Goal: Information Seeking & Learning: Learn about a topic

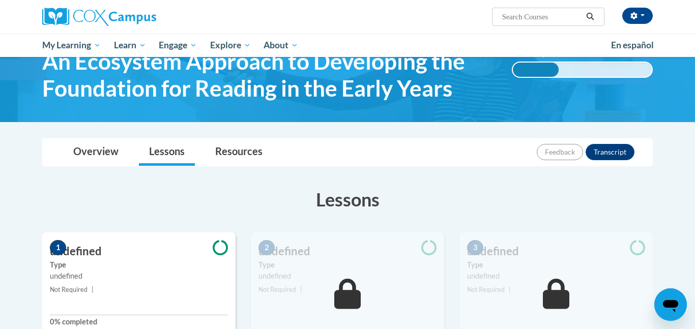
scroll to position [59, 0]
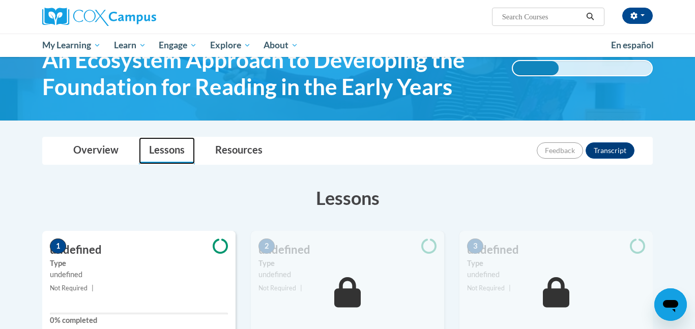
click at [164, 152] on link "Lessons" at bounding box center [167, 150] width 56 height 27
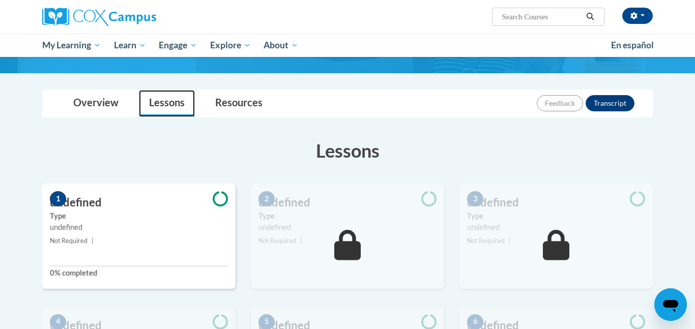
scroll to position [104, 0]
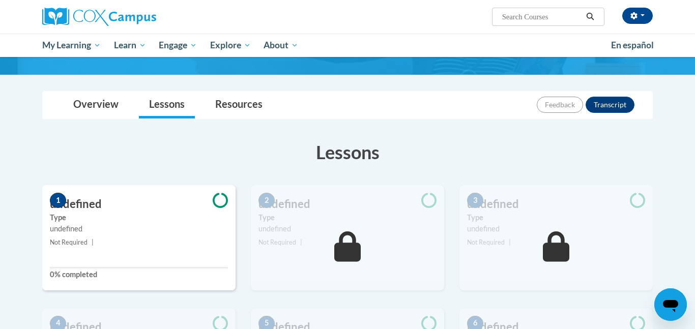
click at [89, 240] on small "Not Required |" at bounding box center [138, 242] width 193 height 11
click at [62, 207] on h3 "undefined" at bounding box center [138, 204] width 193 height 16
click at [94, 107] on link "Overview" at bounding box center [96, 105] width 66 height 27
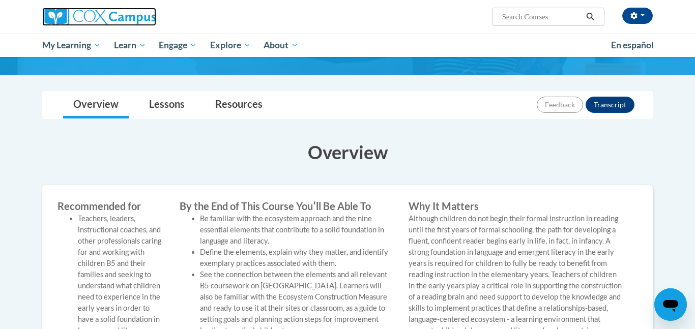
click at [80, 18] on img at bounding box center [99, 17] width 114 height 18
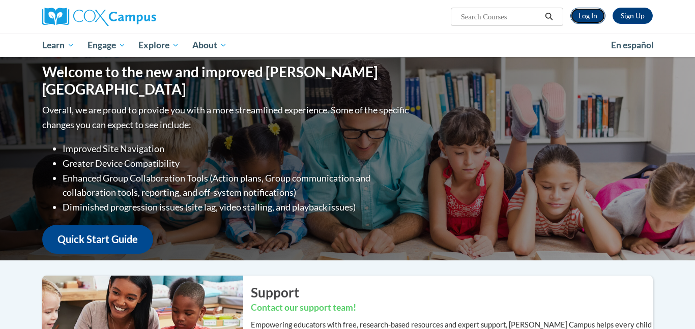
click at [587, 16] on link "Log In" at bounding box center [588, 16] width 35 height 16
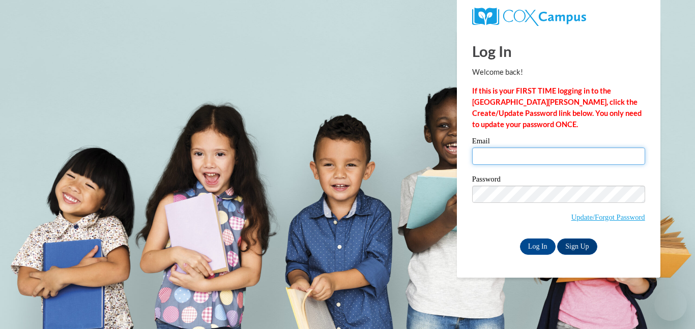
type input "britany.carraway@lamarcountyschools.org"
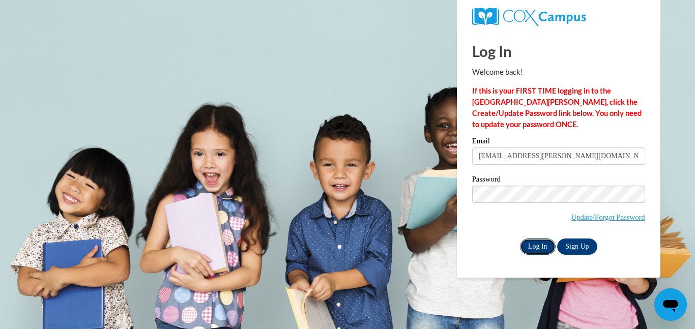
click at [545, 252] on input "Log In" at bounding box center [538, 247] width 36 height 16
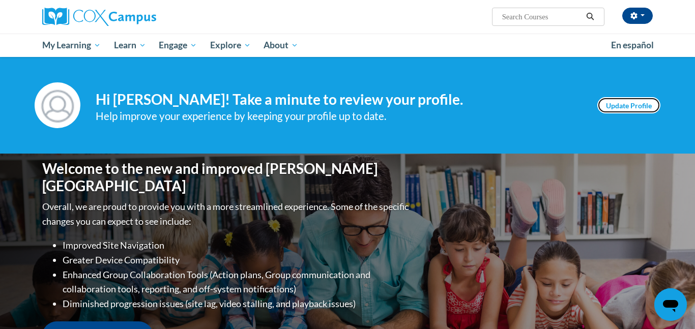
click at [643, 100] on link "Update Profile" at bounding box center [629, 105] width 63 height 16
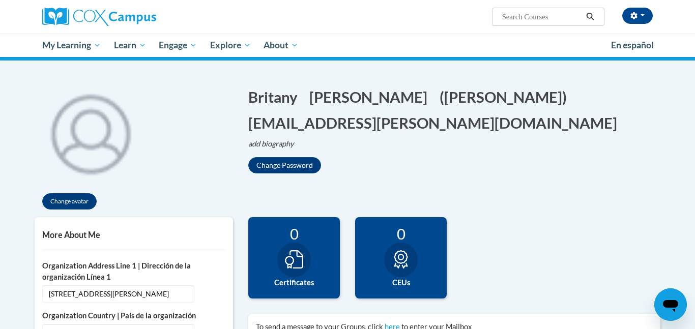
scroll to position [50, 0]
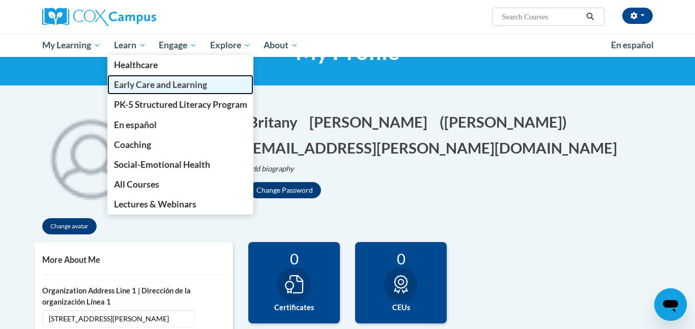
click at [152, 88] on span "Early Care and Learning" at bounding box center [160, 84] width 93 height 11
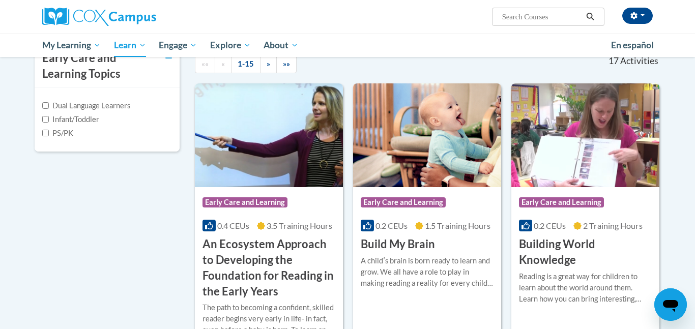
scroll to position [272, 0]
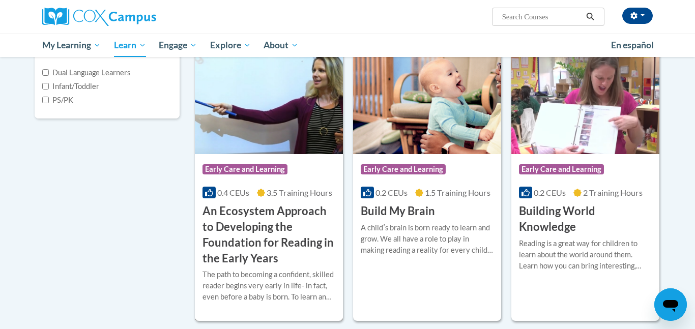
click at [230, 210] on h3 "An Ecosystem Approach to Developing the Foundation for Reading in the Early Yea…" at bounding box center [269, 235] width 133 height 63
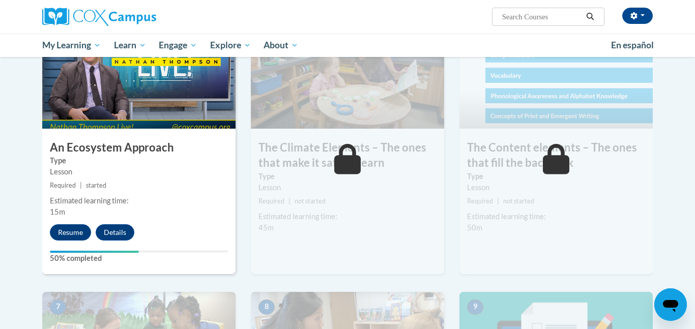
scroll to position [498, 0]
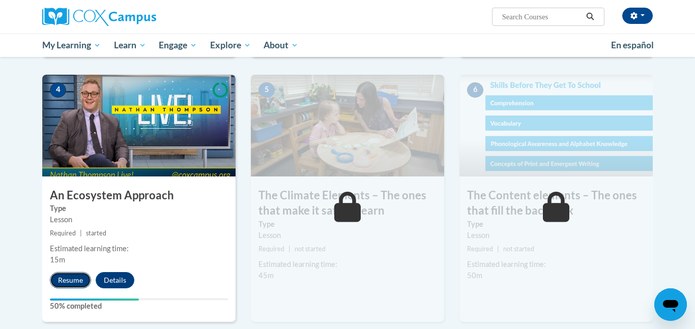
click at [19, 163] on body "Britany Carraway (America/Chicago UTC-05:00) My Profile Inbox My Transcripts Lo…" at bounding box center [347, 175] width 695 height 1347
click at [76, 281] on button "Resume" at bounding box center [70, 280] width 41 height 16
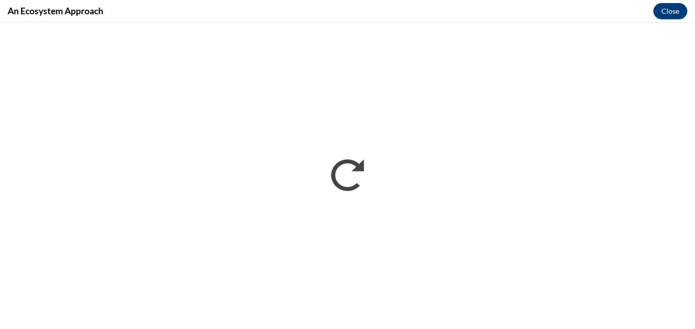
scroll to position [0, 0]
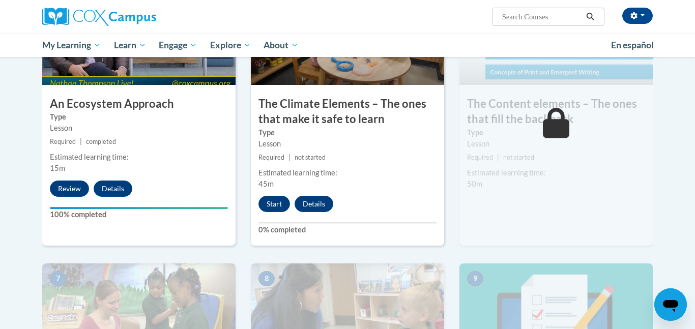
scroll to position [592, 0]
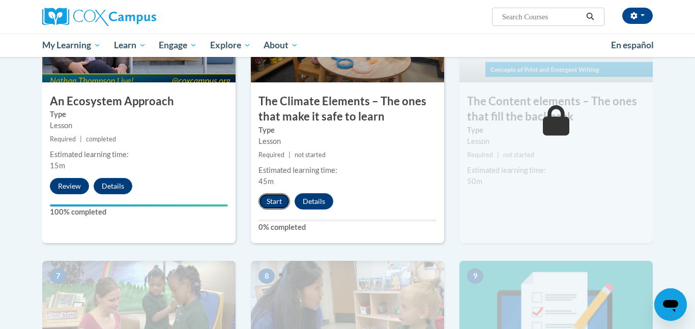
click at [269, 203] on button "Start" at bounding box center [275, 201] width 32 height 16
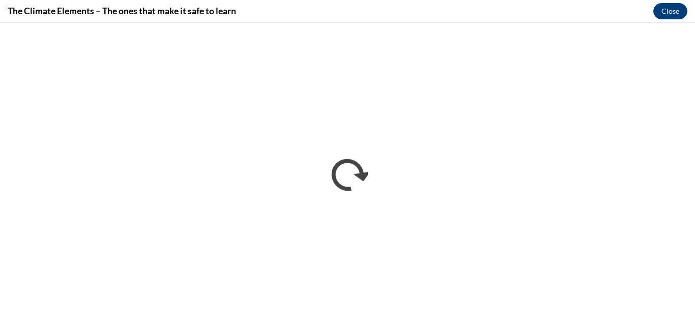
scroll to position [0, 0]
